Goal: Navigation & Orientation: Find specific page/section

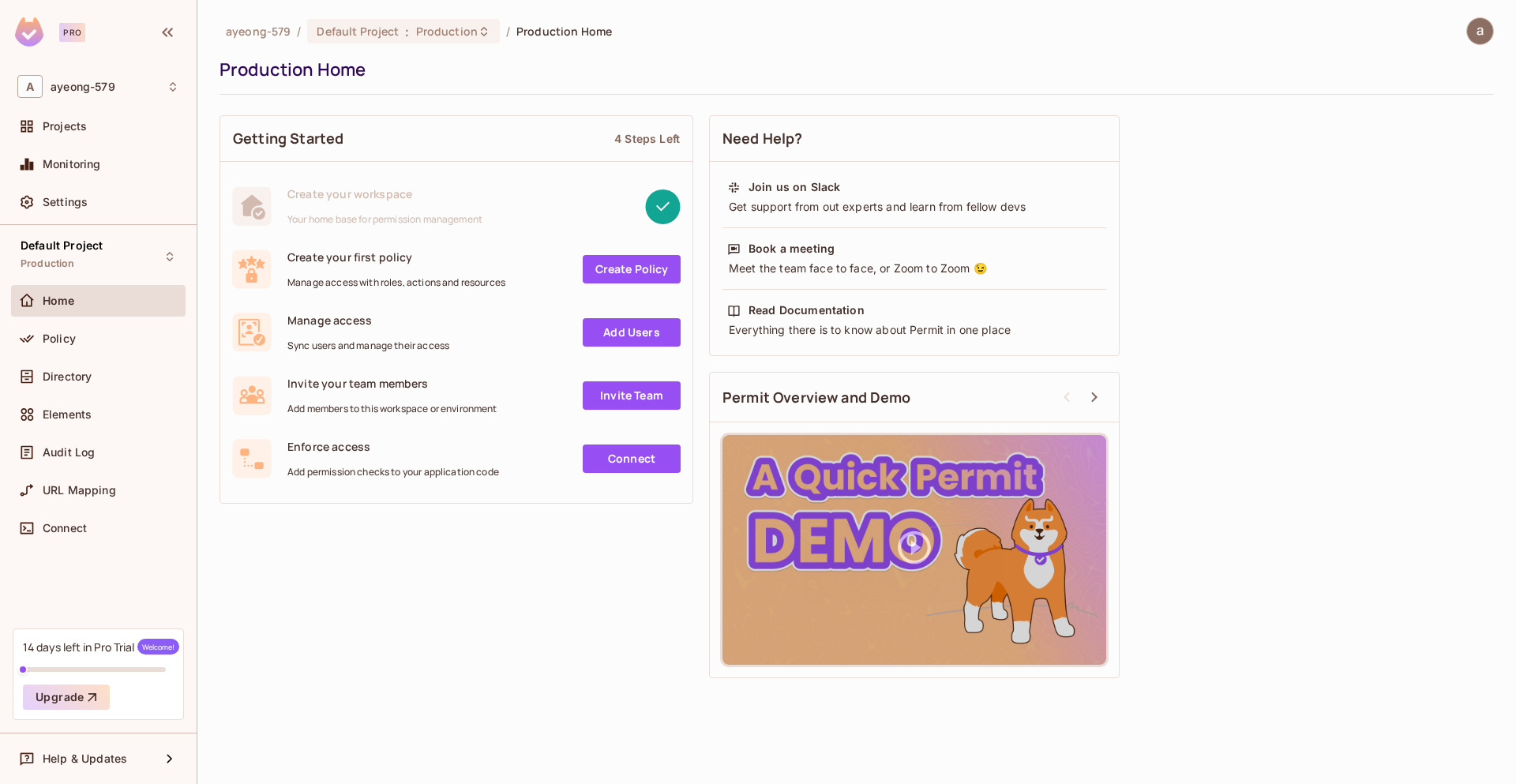
click at [1262, 549] on div "Getting Started 4 Steps Left Create your workspace Your home base for permissio…" at bounding box center [857, 396] width 1275 height 579
click at [176, 84] on icon at bounding box center [172, 86] width 12 height 12
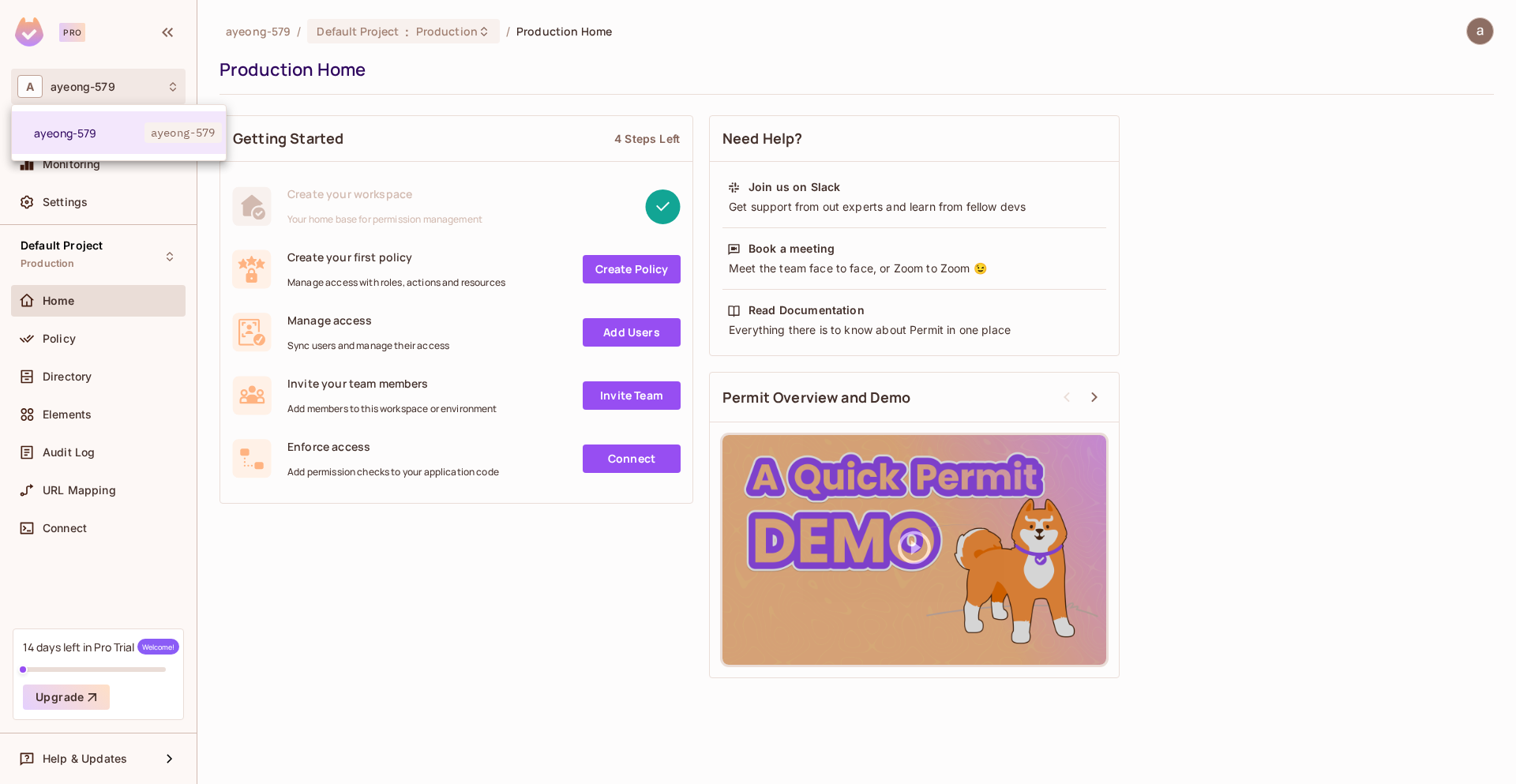
click at [395, 593] on div at bounding box center [758, 392] width 1516 height 784
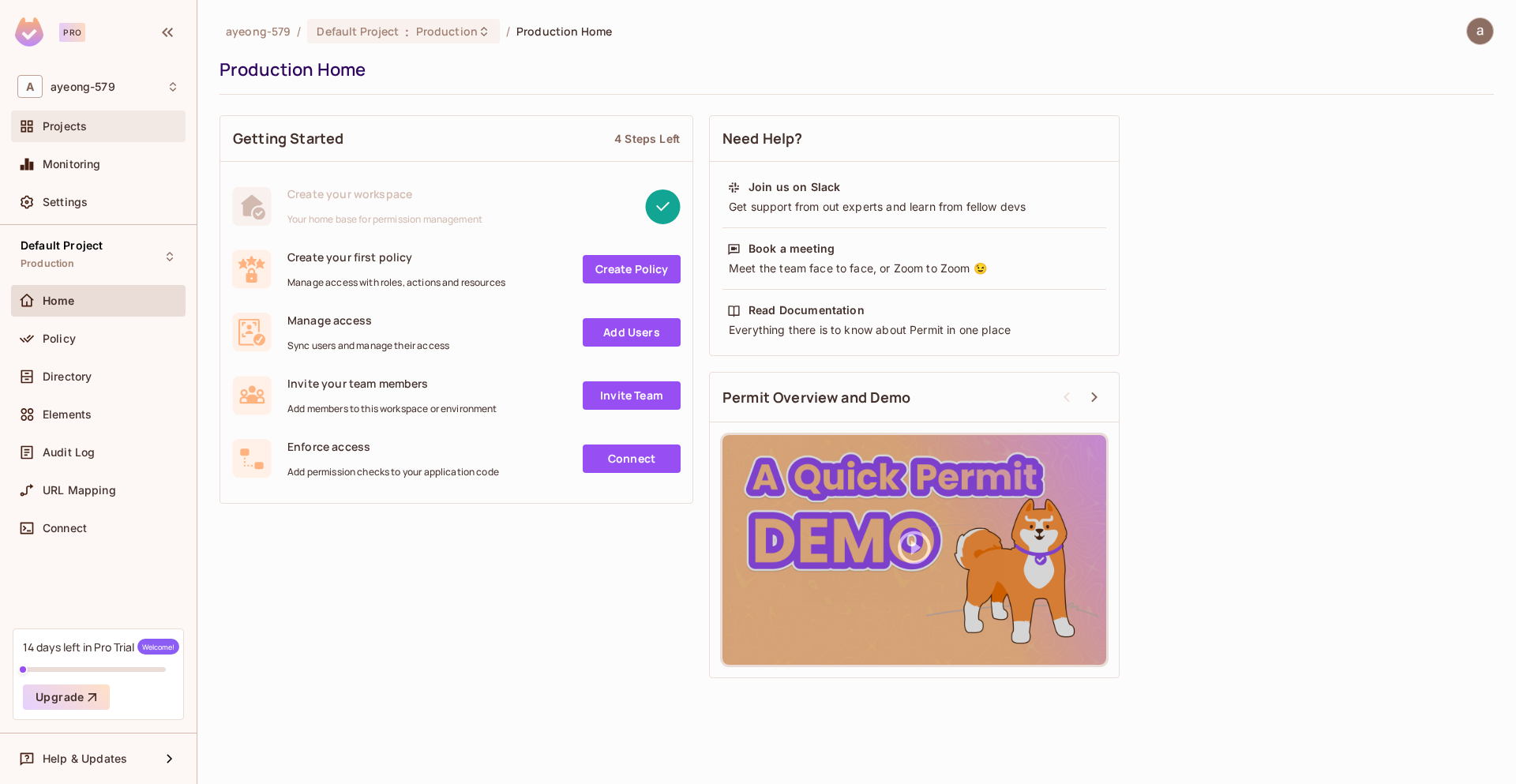
click at [94, 131] on div "Projects" at bounding box center [111, 126] width 136 height 12
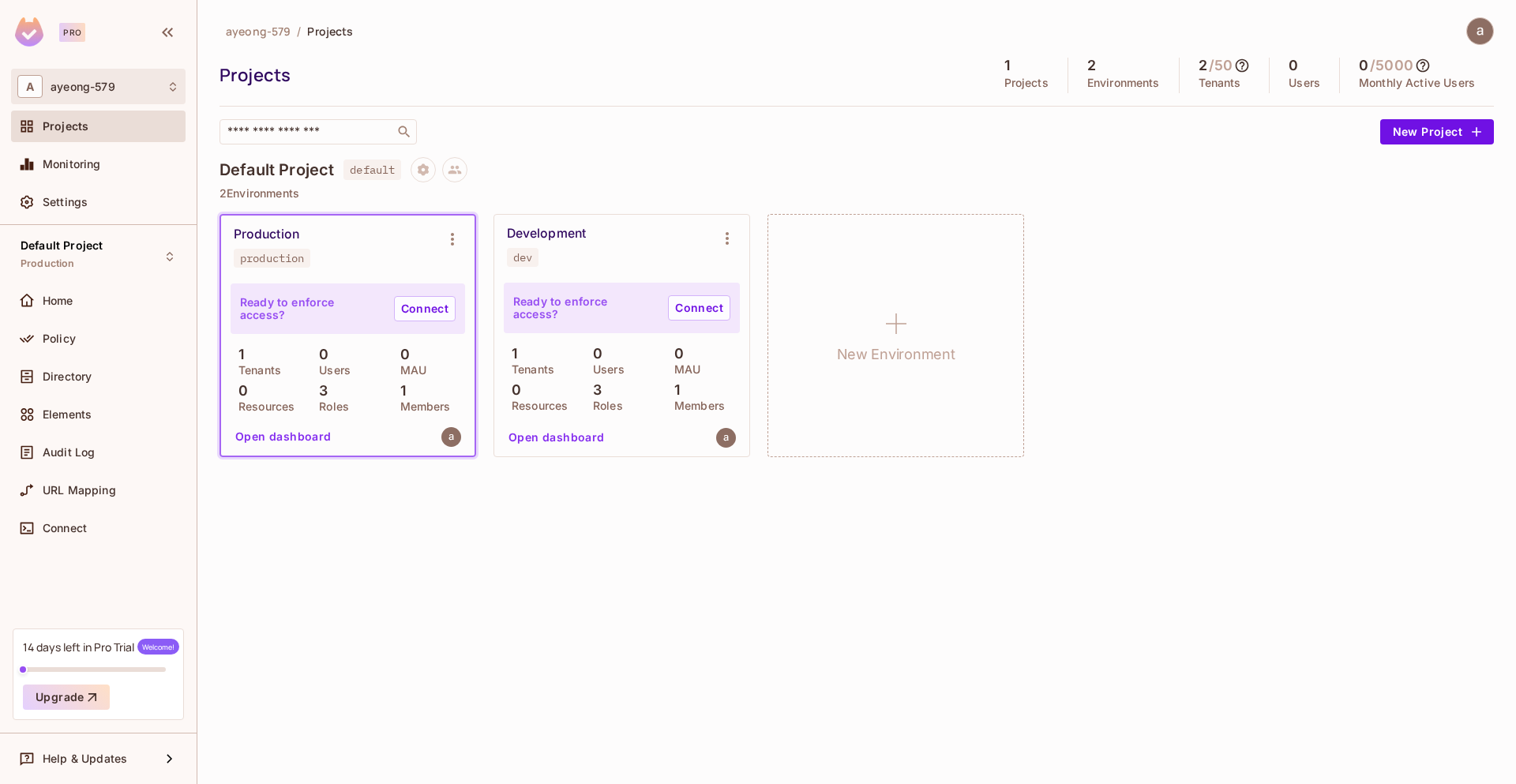
click at [74, 100] on div "A ayeong-579" at bounding box center [98, 87] width 174 height 36
click at [492, 587] on div at bounding box center [758, 392] width 1516 height 784
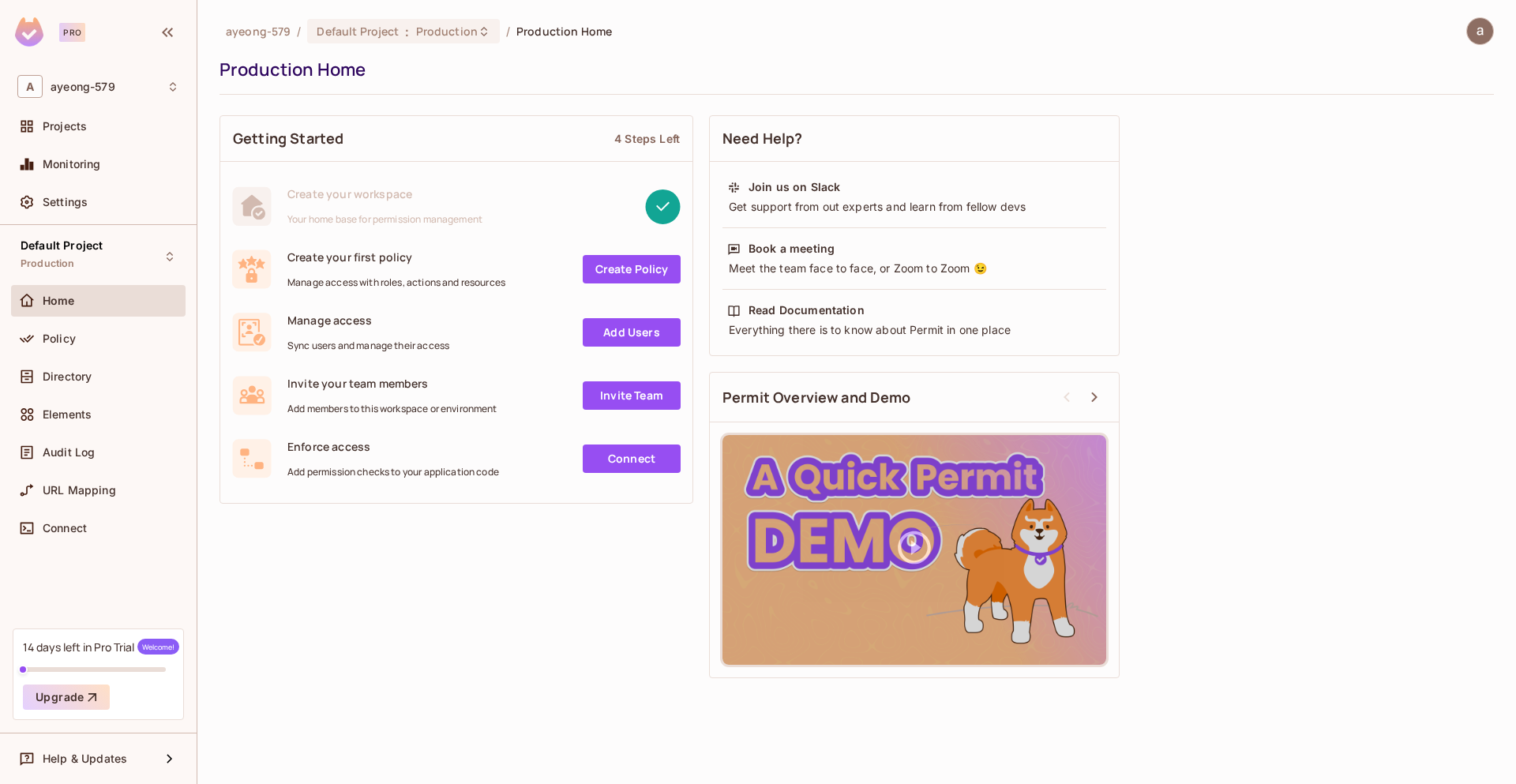
click at [22, 28] on img at bounding box center [29, 31] width 28 height 29
